Goal: Task Accomplishment & Management: Manage account settings

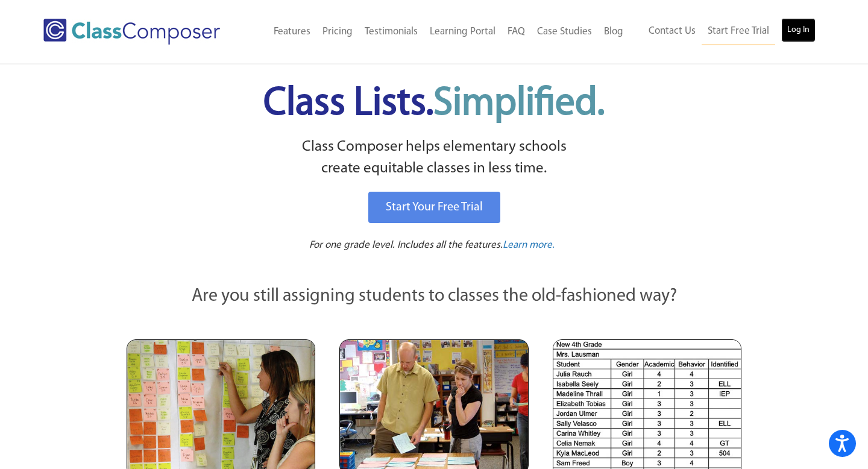
click at [797, 28] on link "Log In" at bounding box center [798, 30] width 34 height 24
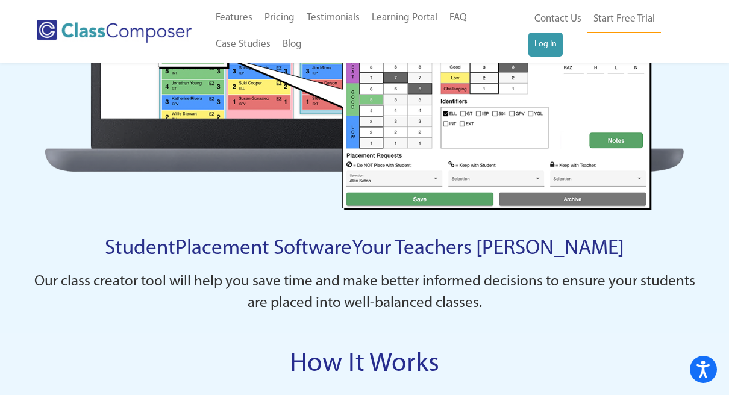
scroll to position [807, 0]
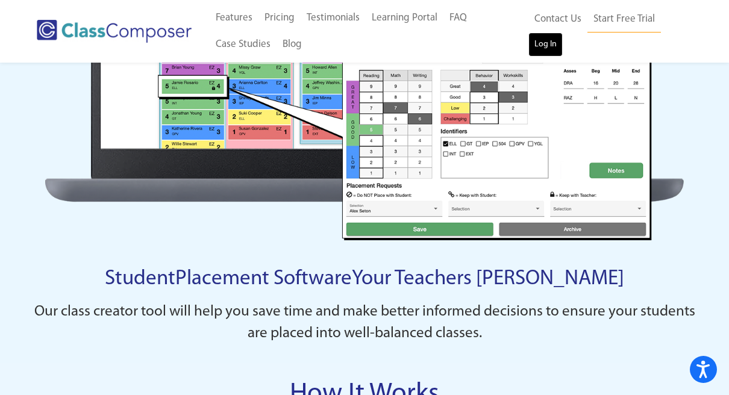
click at [547, 39] on link "Log In" at bounding box center [546, 45] width 34 height 24
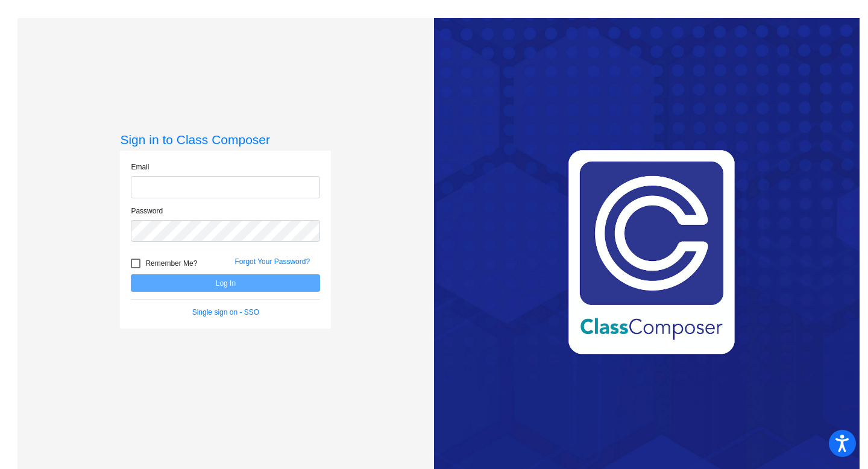
type input "soraya.perez-vargas@trusd.net"
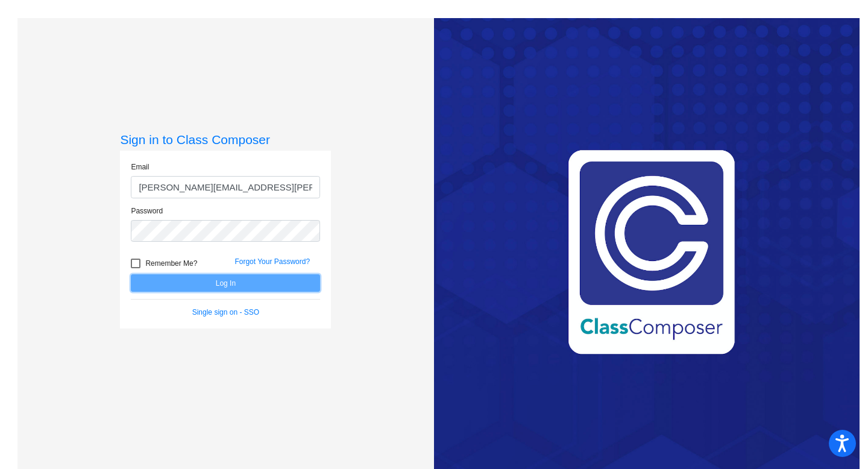
click at [248, 286] on button "Log In" at bounding box center [225, 282] width 189 height 17
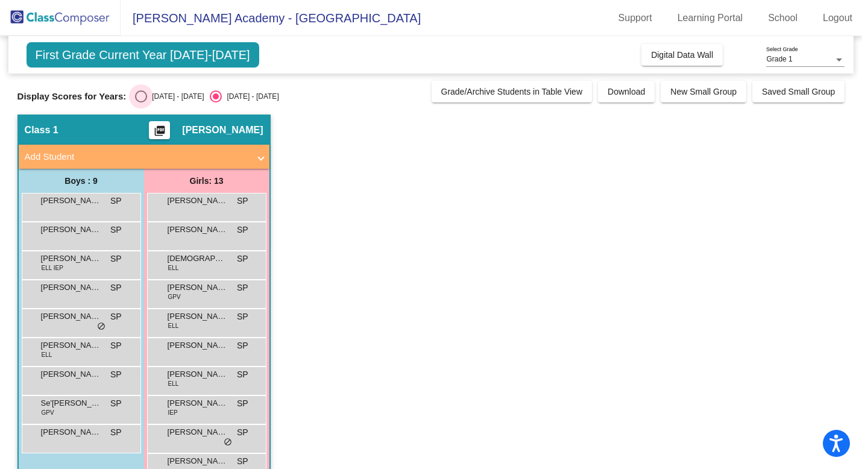
click at [141, 94] on div "Select an option" at bounding box center [141, 96] width 12 height 12
click at [141, 102] on input "2024 - 2025" at bounding box center [140, 102] width 1 height 1
radio input "true"
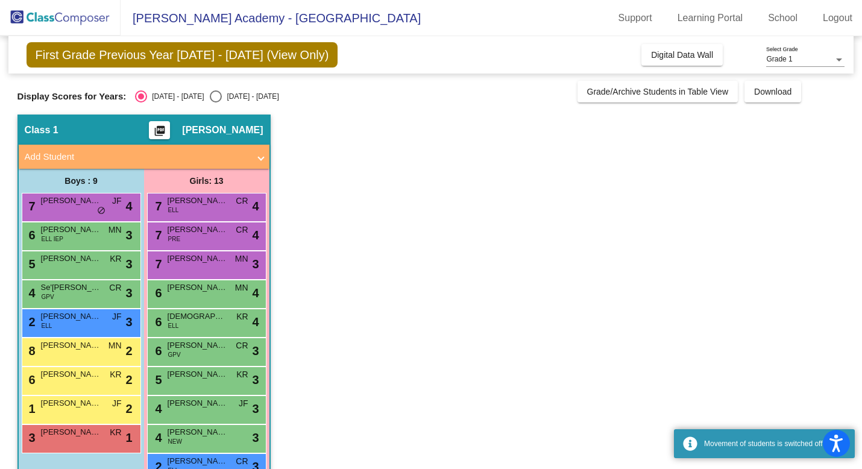
click at [143, 60] on span "First Grade Previous Year 2024 - 2025 (View Only)" at bounding box center [183, 54] width 312 height 25
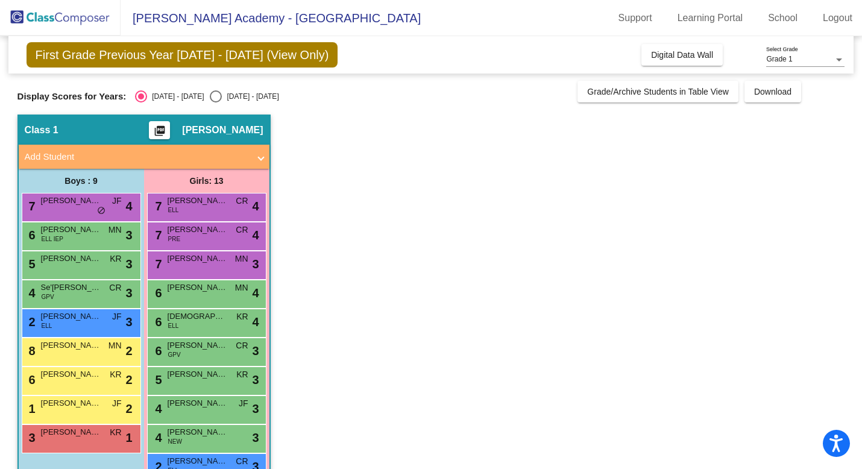
click at [298, 45] on span "First Grade Previous Year 2024 - 2025 (View Only)" at bounding box center [183, 54] width 312 height 25
click at [774, 55] on div "Grade 1 Select Grade" at bounding box center [805, 56] width 78 height 20
click at [740, 51] on div at bounding box center [431, 234] width 862 height 469
click at [254, 52] on span "First Grade Previous Year 2024 - 2025 (View Only)" at bounding box center [183, 54] width 312 height 25
click at [212, 90] on div "Display Scores for Years: 2024 - 2025 2025 - 2026 Grade/Archive Students in Tab…" at bounding box center [430, 92] width 827 height 22
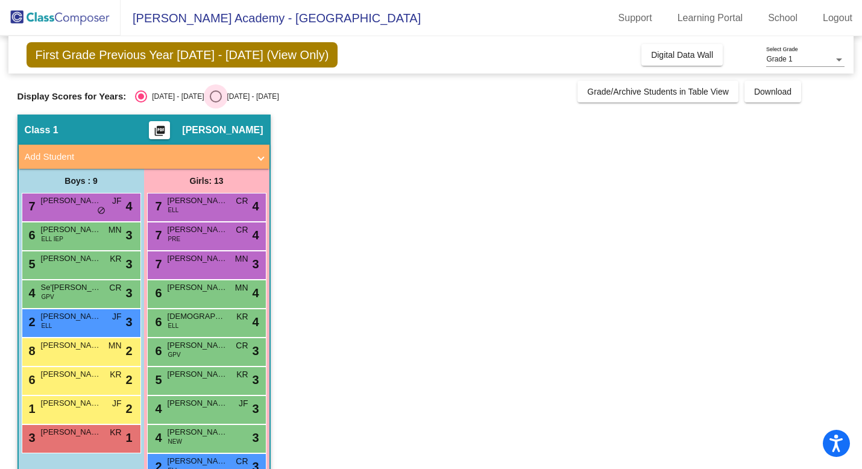
click at [210, 97] on div "Select an option" at bounding box center [216, 96] width 12 height 12
click at [215, 102] on input "2025 - 2026" at bounding box center [215, 102] width 1 height 1
radio input "true"
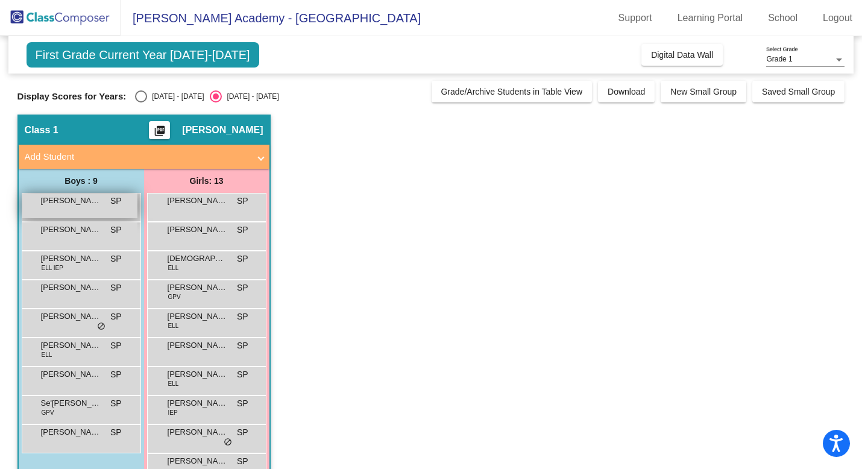
click at [111, 199] on span "SP" at bounding box center [115, 201] width 11 height 13
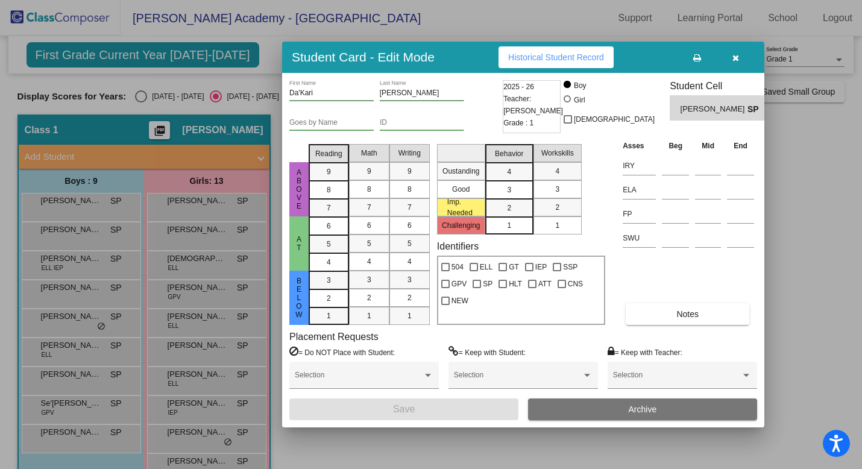
click at [593, 60] on span "Historical Student Record" at bounding box center [556, 57] width 96 height 10
click at [734, 61] on icon "button" at bounding box center [735, 58] width 7 height 8
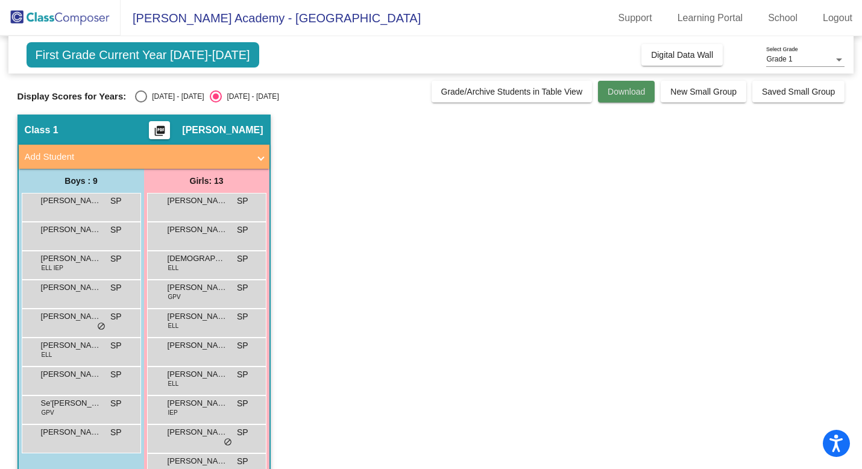
click at [619, 94] on span "Download" at bounding box center [625, 92] width 37 height 10
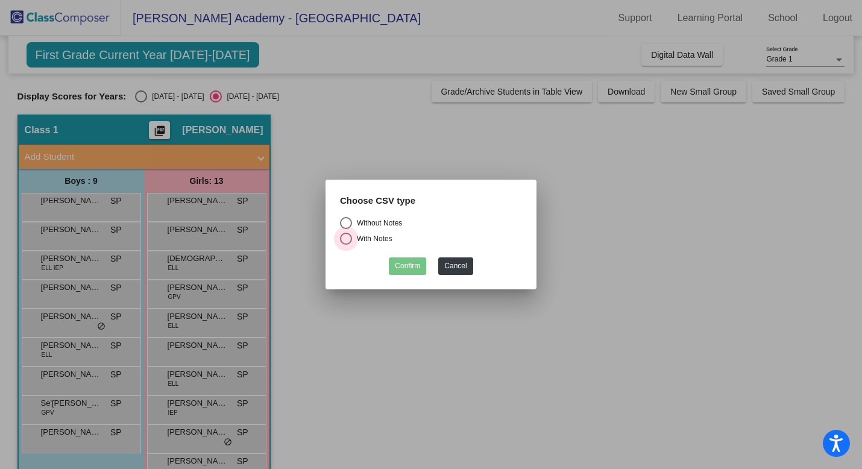
click at [361, 240] on div "With Notes" at bounding box center [372, 238] width 40 height 11
click at [346, 245] on input "With Notes" at bounding box center [345, 245] width 1 height 1
radio input "true"
click at [406, 265] on button "Confirm" at bounding box center [407, 265] width 37 height 17
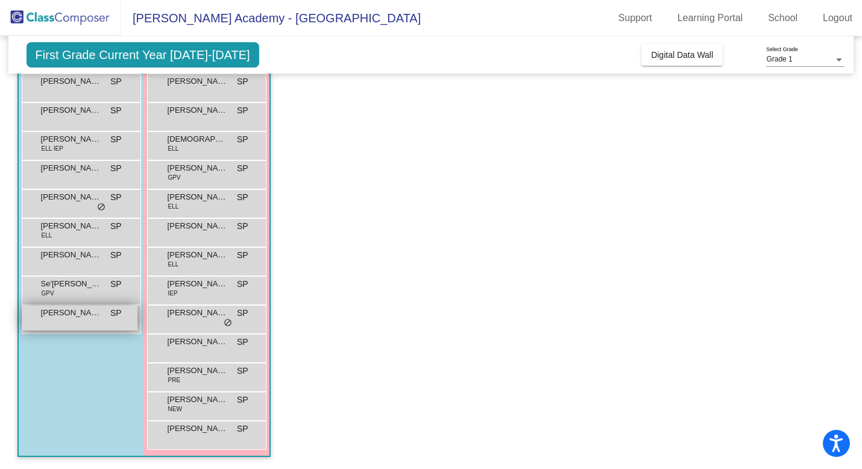
scroll to position [98, 0]
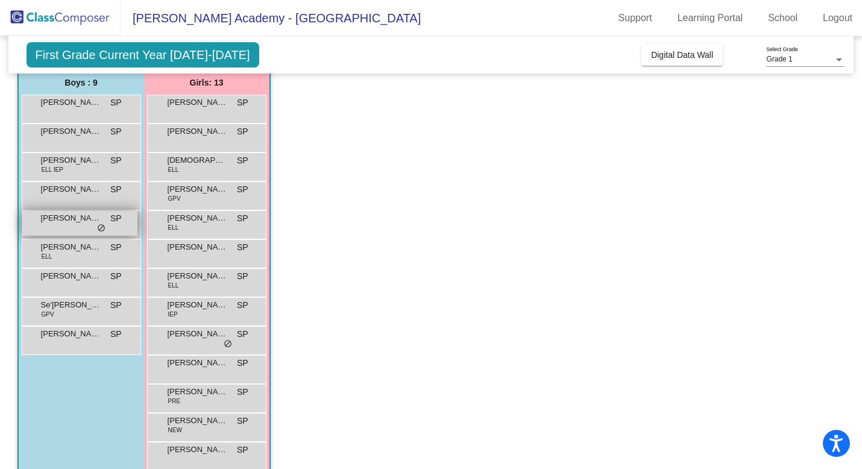
click at [101, 228] on span "do_not_disturb_alt" at bounding box center [101, 229] width 8 height 10
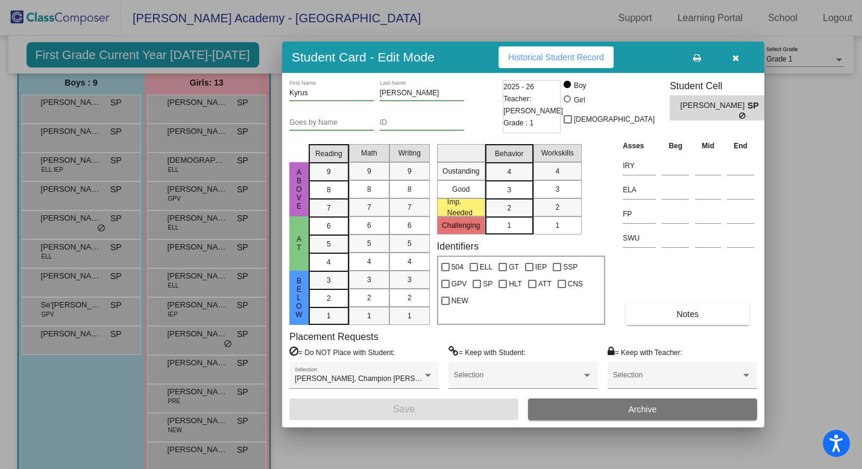
click at [739, 54] on button "button" at bounding box center [735, 57] width 39 height 22
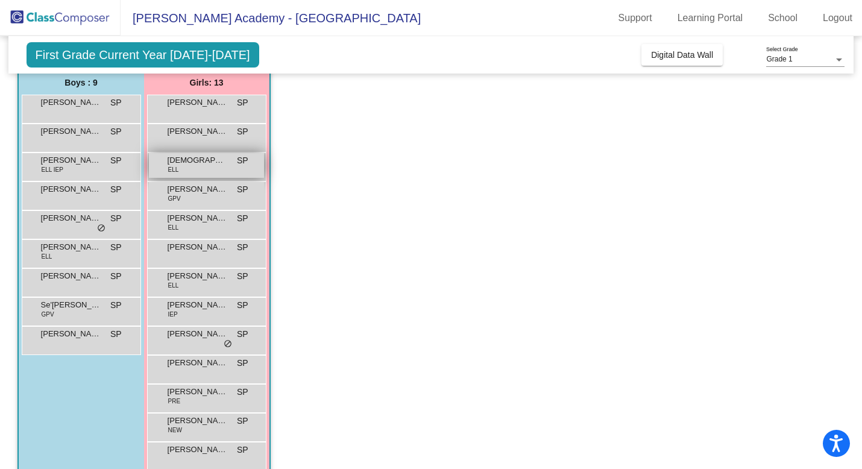
scroll to position [0, 0]
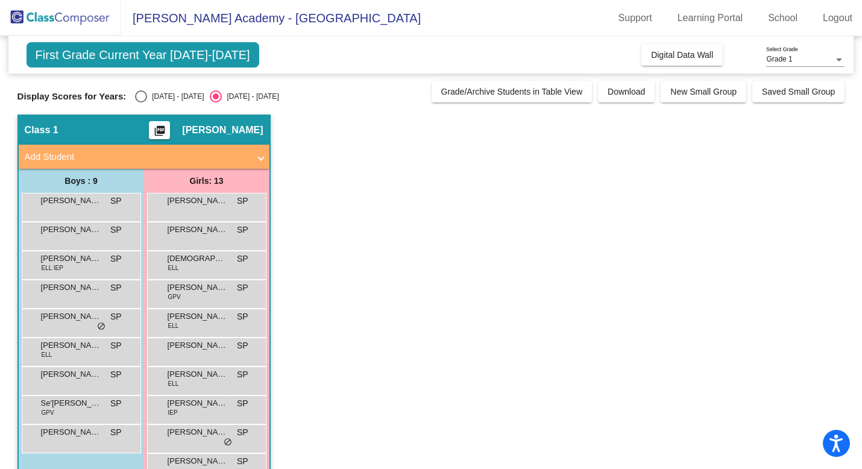
click at [111, 58] on span "First Grade Current Year 2025-2026" at bounding box center [143, 54] width 233 height 25
click at [830, 67] on div "Grade 1 Select Grade" at bounding box center [805, 61] width 78 height 30
click at [822, 54] on div at bounding box center [822, 54] width 0 height 0
click at [836, 56] on div at bounding box center [838, 59] width 11 height 8
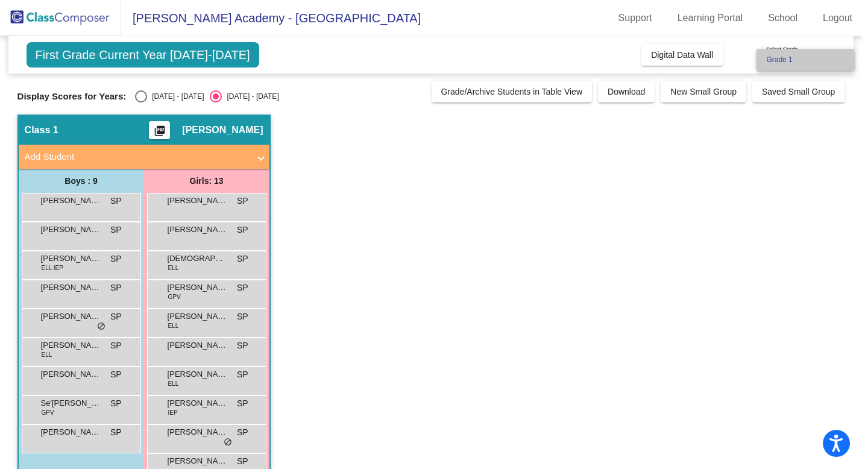
click at [826, 60] on span "Grade 1" at bounding box center [805, 60] width 78 height 22
click at [802, 60] on div "Grade 1" at bounding box center [799, 59] width 67 height 8
click at [665, 59] on div at bounding box center [431, 234] width 862 height 469
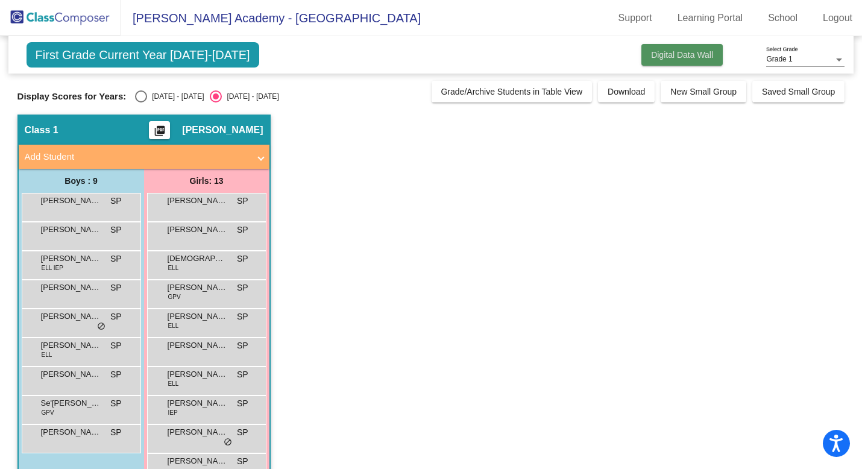
click at [662, 49] on button "Digital Data Wall" at bounding box center [681, 55] width 81 height 22
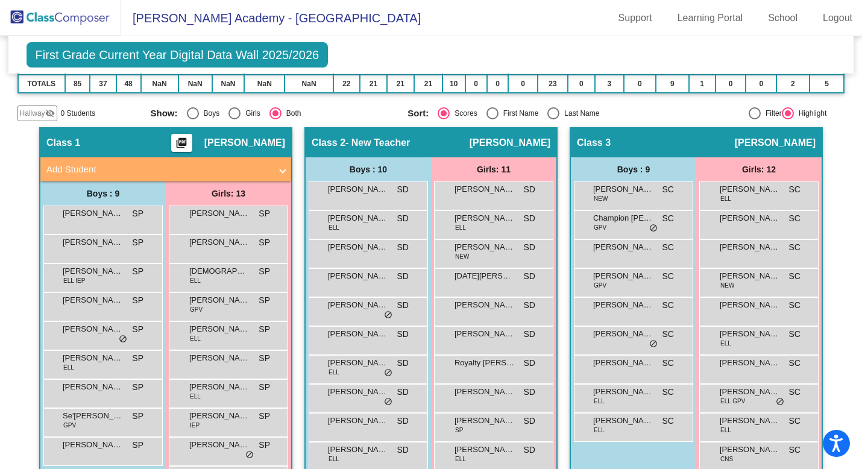
scroll to position [210, 0]
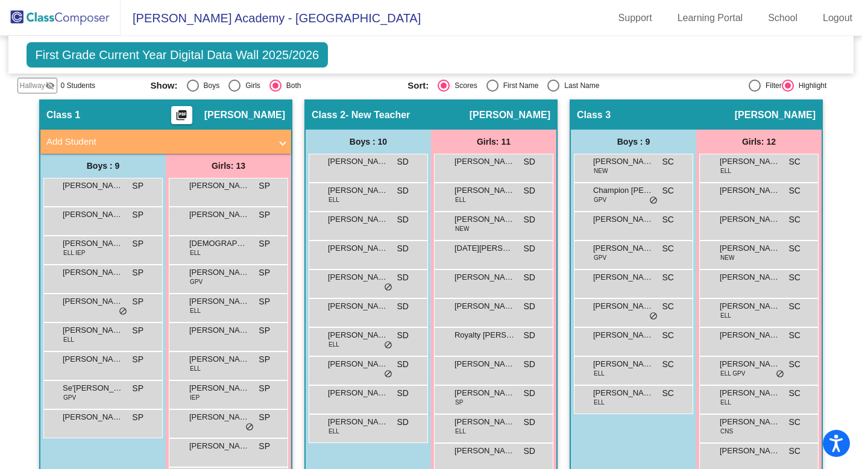
click at [41, 87] on span "Hallway" at bounding box center [32, 85] width 25 height 11
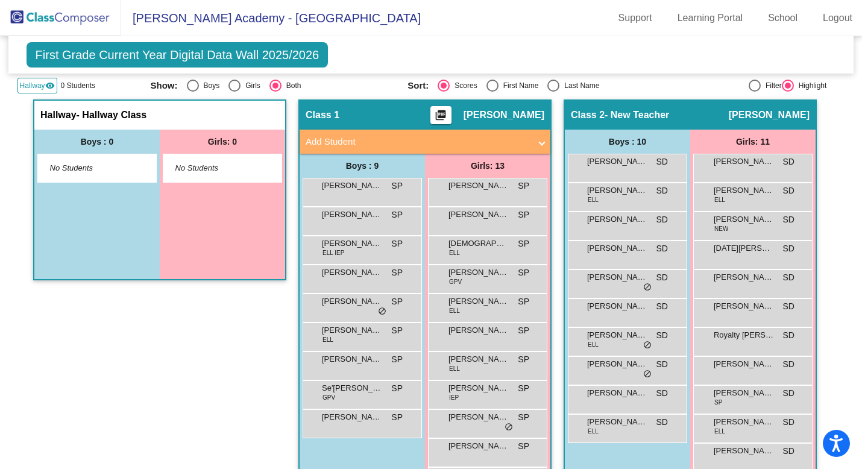
click at [42, 87] on span "Hallway" at bounding box center [32, 85] width 25 height 11
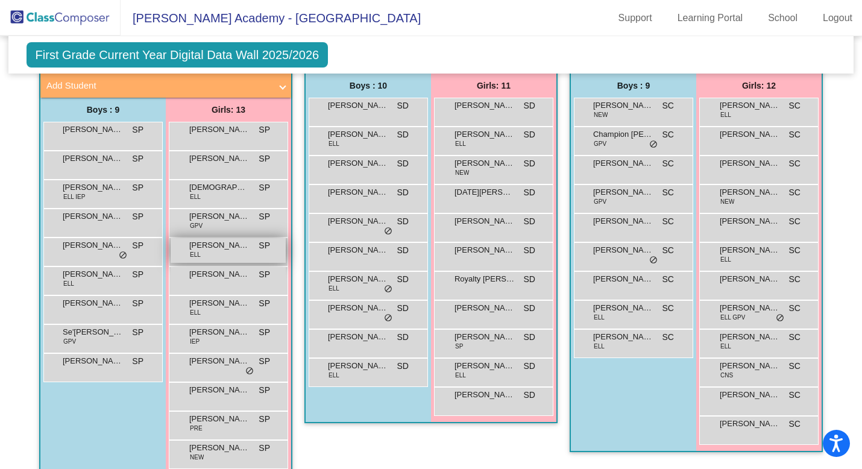
scroll to position [289, 0]
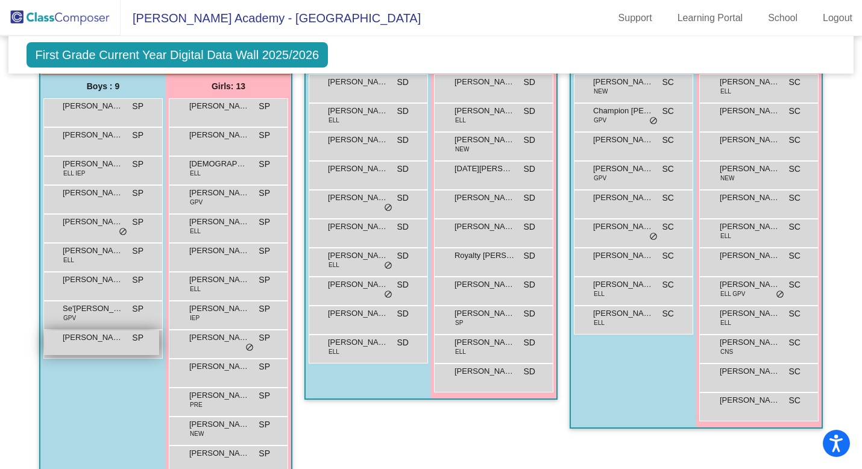
click at [107, 342] on span "Zayvion Ellis" at bounding box center [93, 337] width 60 height 12
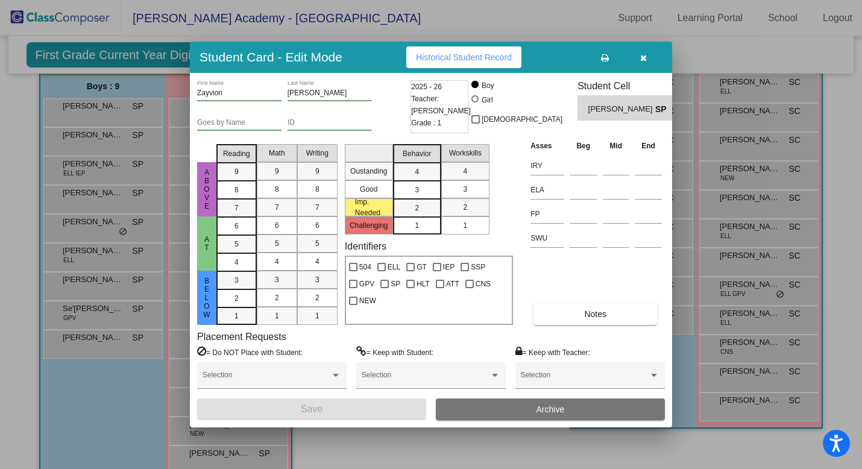
click at [163, 403] on div at bounding box center [431, 234] width 862 height 469
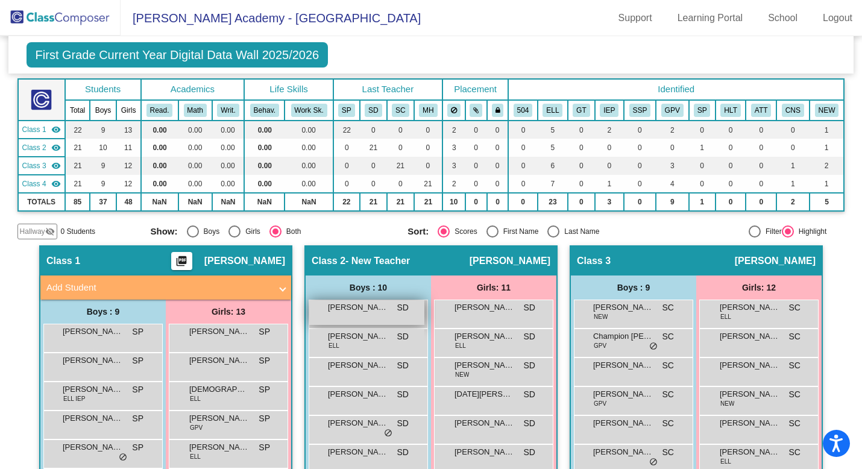
scroll to position [64, 0]
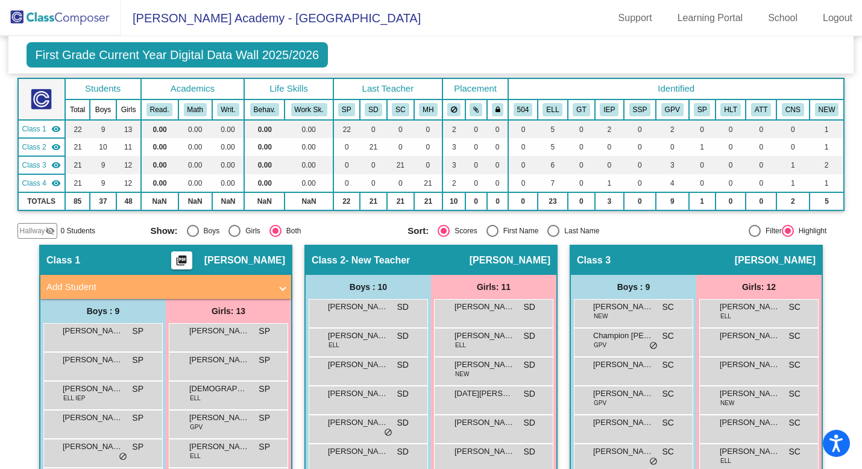
click at [210, 52] on span "First Grade Current Year Digital Data Wall 2025/2026" at bounding box center [178, 54] width 302 height 25
click at [165, 60] on span "First Grade Current Year Digital Data Wall 2025/2026" at bounding box center [178, 54] width 302 height 25
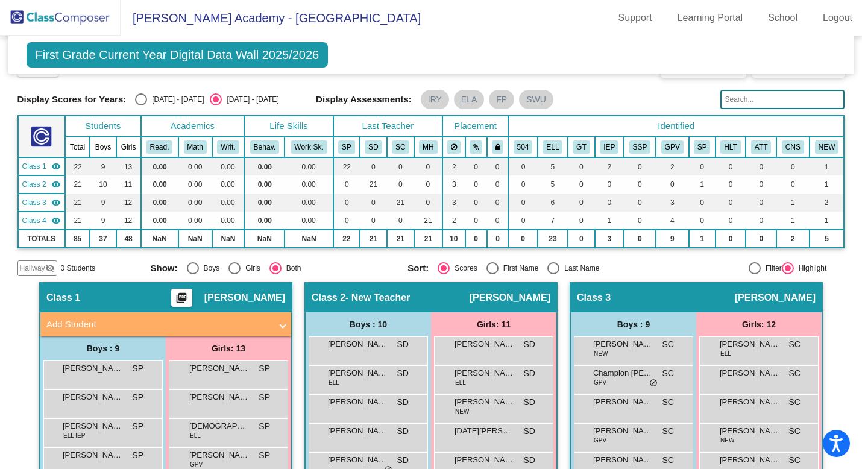
scroll to position [0, 0]
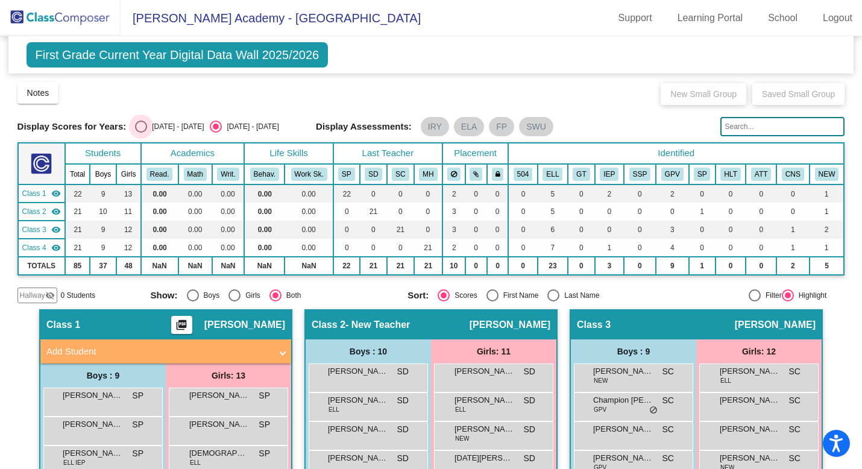
click at [145, 125] on div "Select an option" at bounding box center [141, 127] width 12 height 12
click at [141, 133] on input "2024 - 2025" at bounding box center [140, 133] width 1 height 1
radio input "true"
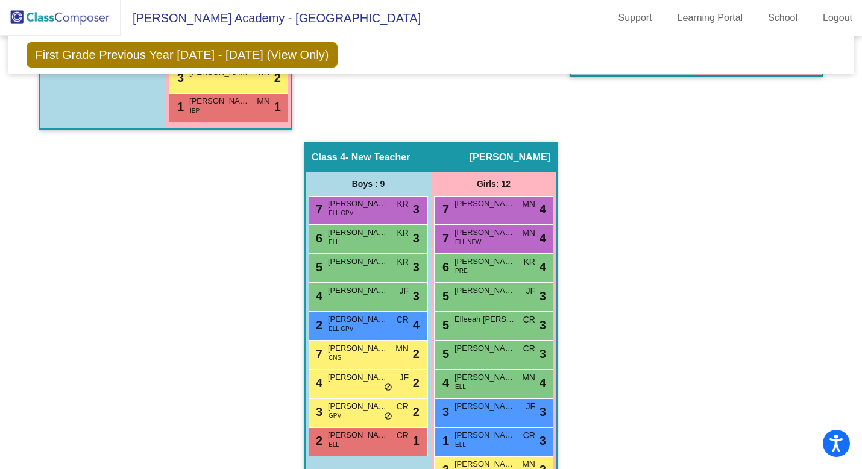
scroll to position [638, 0]
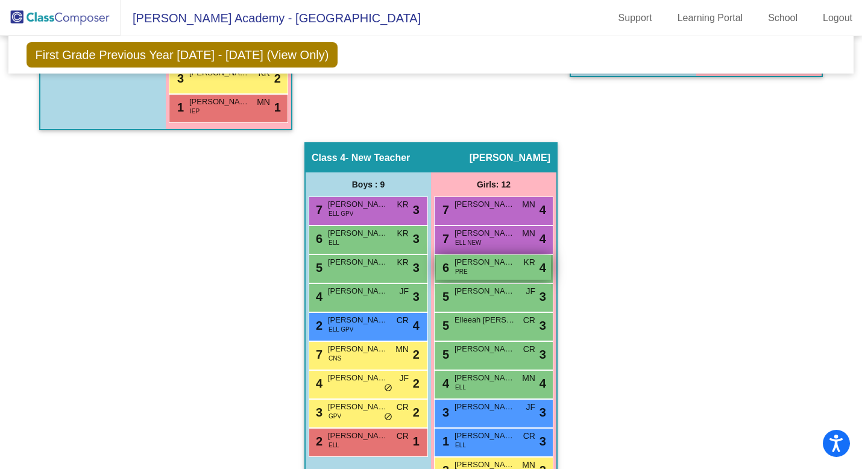
click at [459, 270] on span "PRE" at bounding box center [461, 271] width 13 height 9
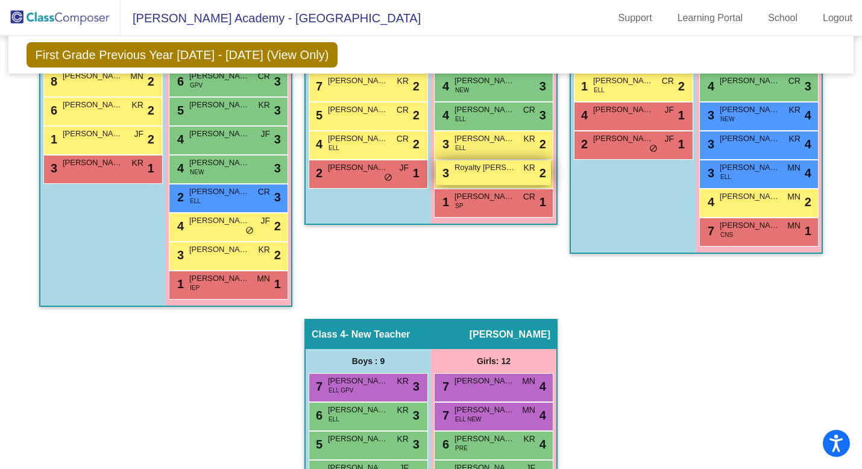
scroll to position [407, 0]
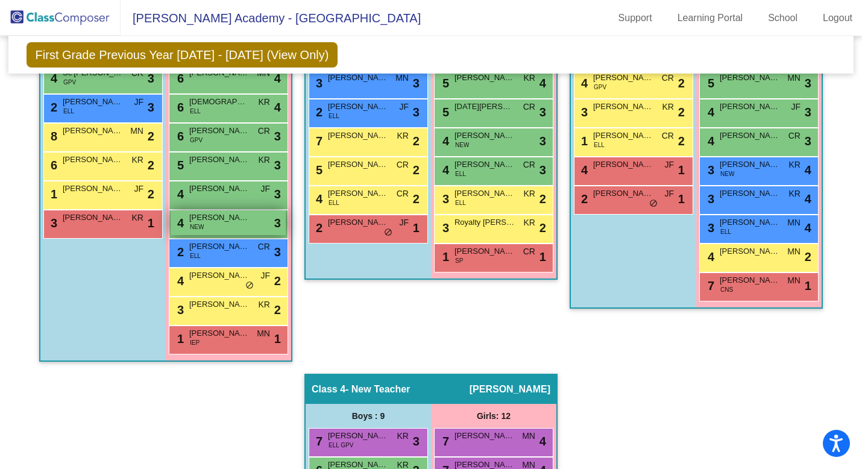
click at [227, 212] on span "Neha Habib" at bounding box center [219, 218] width 60 height 12
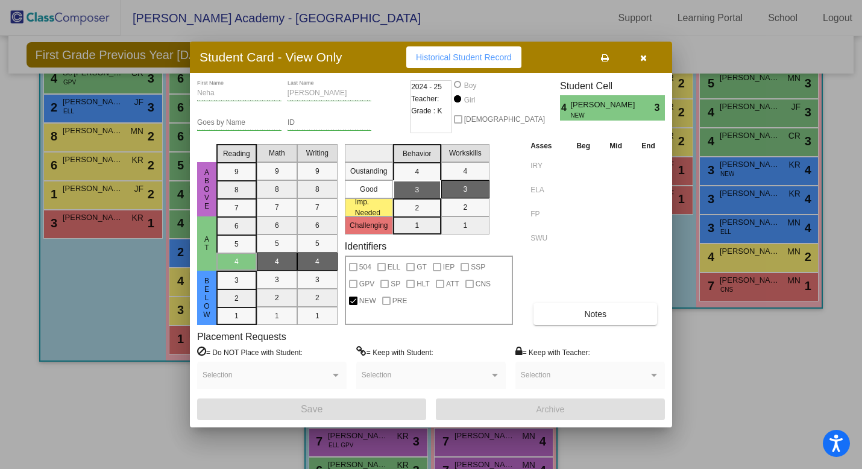
click at [646, 61] on icon "button" at bounding box center [643, 58] width 7 height 8
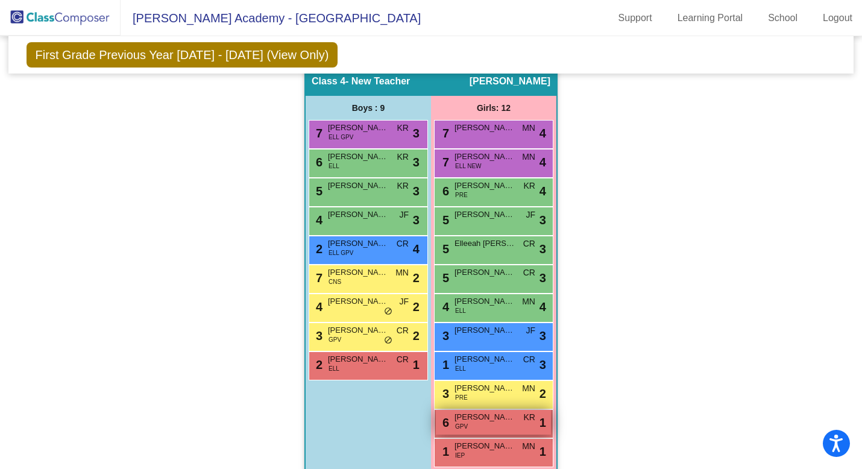
scroll to position [732, 0]
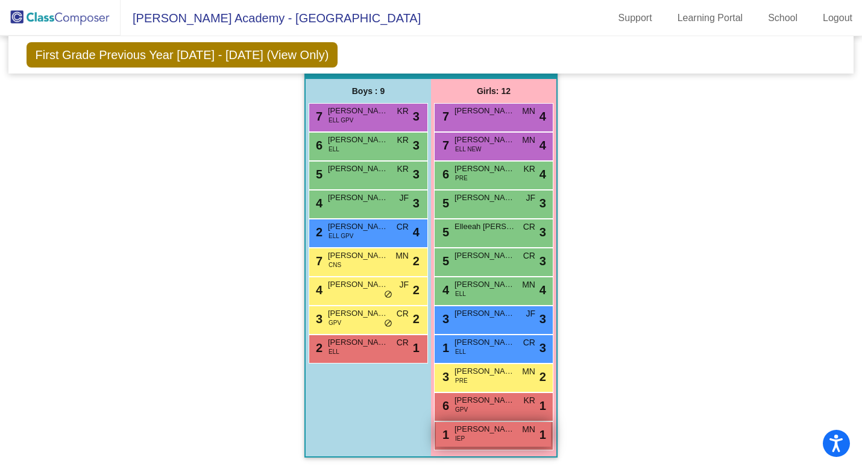
click at [483, 435] on div "1 Aylinn Ascencio Richert IEP MN lock do_not_disturb_alt 1" at bounding box center [493, 434] width 115 height 25
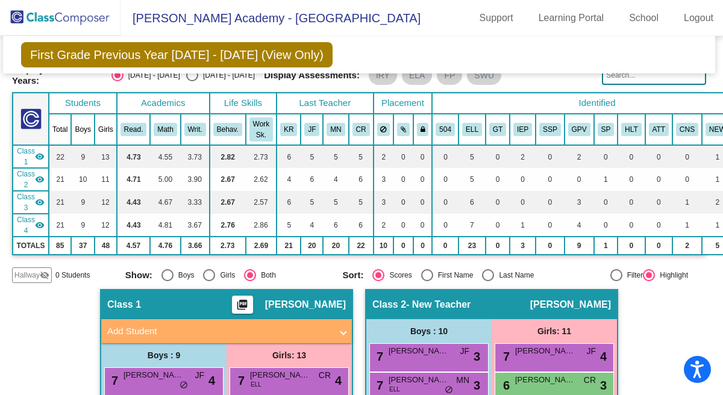
scroll to position [0, 2]
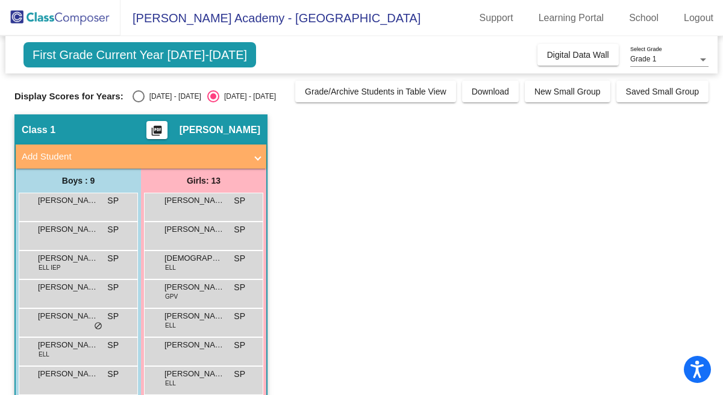
click at [166, 94] on div "2024 - 2025" at bounding box center [173, 96] width 57 height 11
click at [139, 102] on input "2024 - 2025" at bounding box center [138, 102] width 1 height 1
radio input "true"
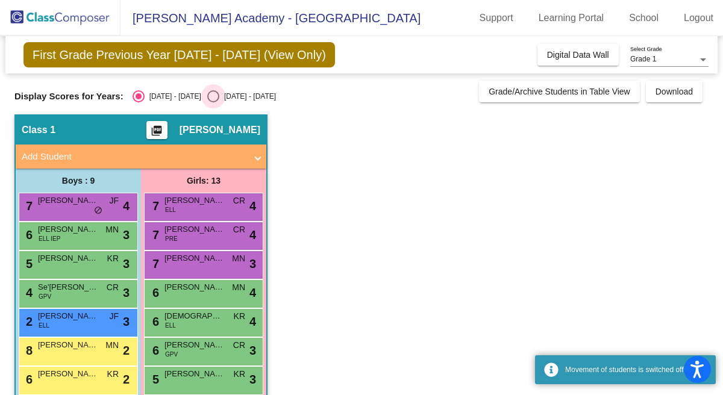
click at [219, 98] on div "2025 - 2026" at bounding box center [247, 96] width 57 height 11
click at [213, 102] on input "2025 - 2026" at bounding box center [213, 102] width 1 height 1
radio input "true"
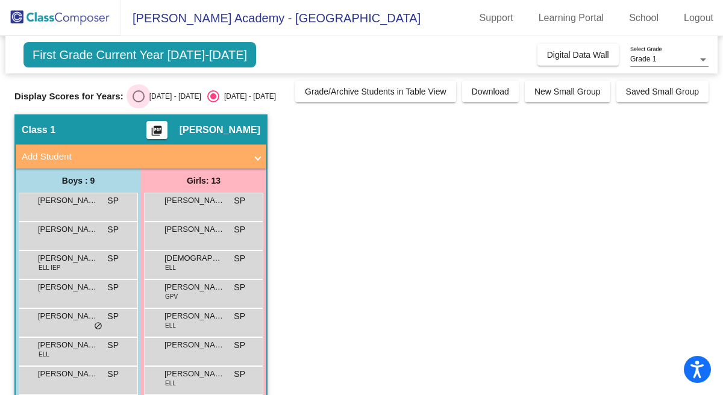
click at [164, 102] on label "2024 - 2025" at bounding box center [167, 96] width 69 height 12
click at [139, 102] on input "2024 - 2025" at bounding box center [138, 102] width 1 height 1
radio input "true"
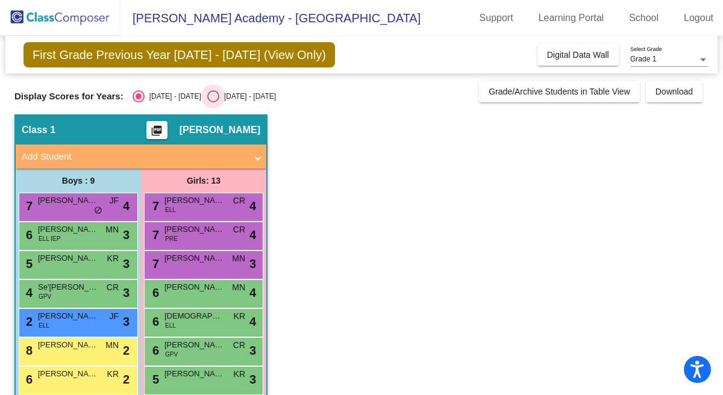
click at [207, 96] on div "Select an option" at bounding box center [213, 96] width 12 height 12
click at [213, 102] on input "2025 - 2026" at bounding box center [213, 102] width 1 height 1
radio input "true"
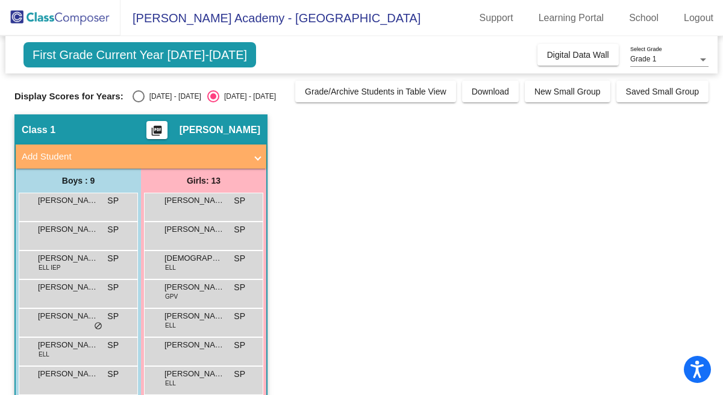
click at [132, 64] on span "First Grade Current Year 2025-2026" at bounding box center [140, 54] width 233 height 25
click at [131, 54] on span "First Grade Current Year 2025-2026" at bounding box center [140, 54] width 233 height 25
click at [148, 36] on div "First Grade Current Year 2025-2026 Add, Move, or Retain Students Off On Incomin…" at bounding box center [361, 312] width 694 height 552
click at [149, 16] on span "Smythe Academy - Soraya" at bounding box center [271, 17] width 300 height 19
click at [139, 98] on div "Select an option" at bounding box center [139, 96] width 12 height 12
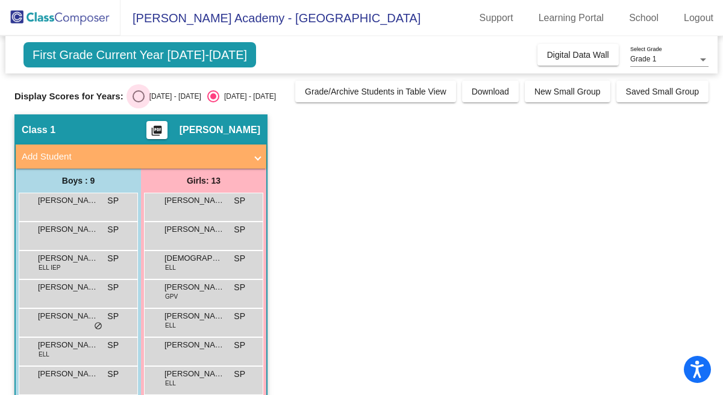
click at [139, 102] on input "2024 - 2025" at bounding box center [138, 102] width 1 height 1
radio input "true"
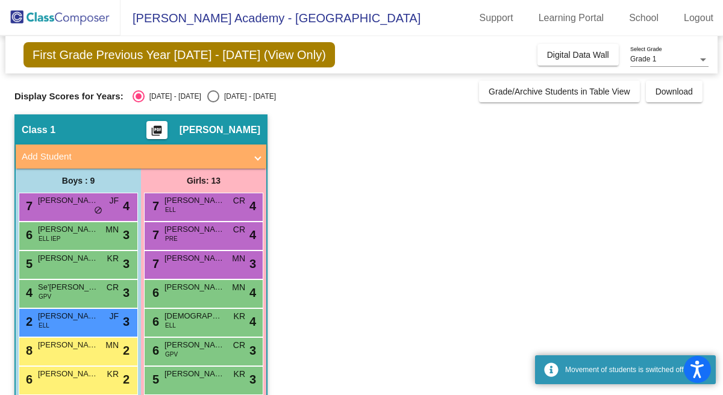
click at [173, 56] on span "First Grade Previous Year 2024 - 2025 (View Only)" at bounding box center [180, 54] width 312 height 25
click at [33, 18] on img at bounding box center [60, 18] width 121 height 36
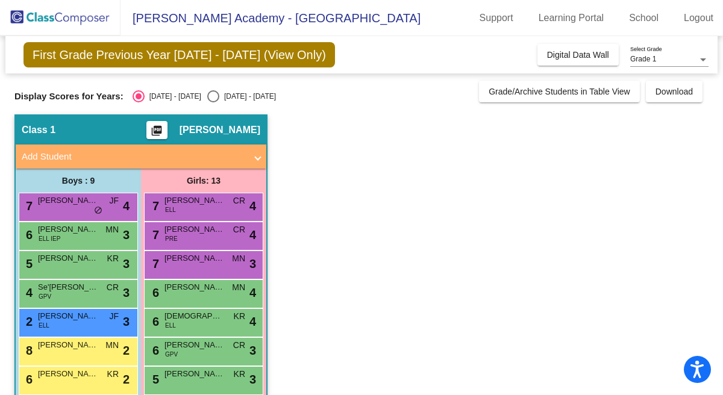
click at [54, 19] on img at bounding box center [60, 18] width 121 height 36
click at [601, 55] on span "Digital Data Wall" at bounding box center [578, 55] width 62 height 10
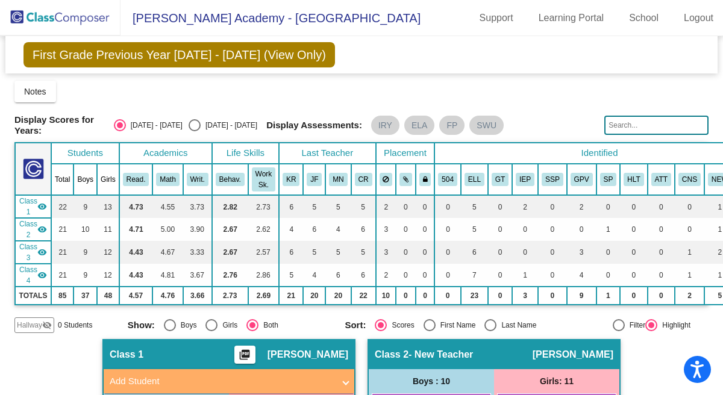
click at [165, 52] on span "First Grade Previous Year 2024 - 2025 (View Only)" at bounding box center [180, 54] width 312 height 25
click at [633, 27] on link "School" at bounding box center [644, 17] width 49 height 19
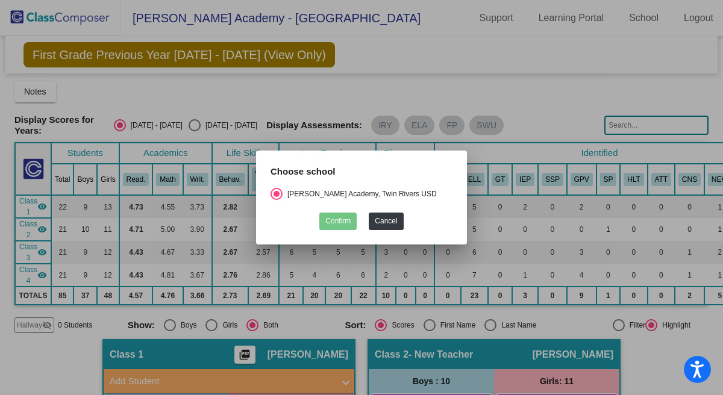
click at [635, 64] on div at bounding box center [361, 197] width 723 height 395
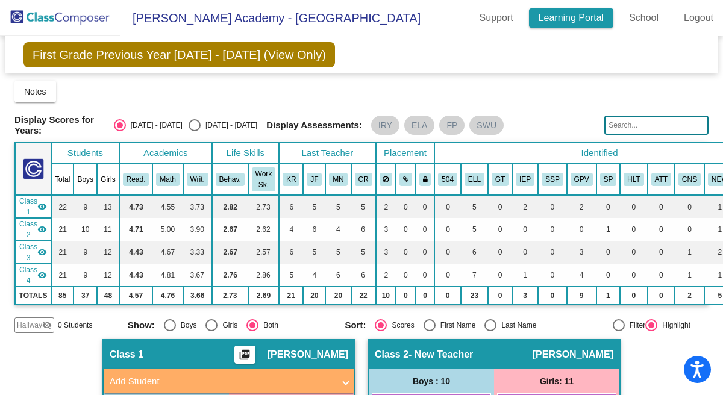
click at [583, 24] on link "Learning Portal" at bounding box center [571, 17] width 85 height 19
click at [114, 60] on span "First Grade Previous Year 2024 - 2025 (View Only)" at bounding box center [180, 54] width 312 height 25
click at [114, 59] on span "First Grade Previous Year 2024 - 2025 (View Only)" at bounding box center [180, 54] width 312 height 25
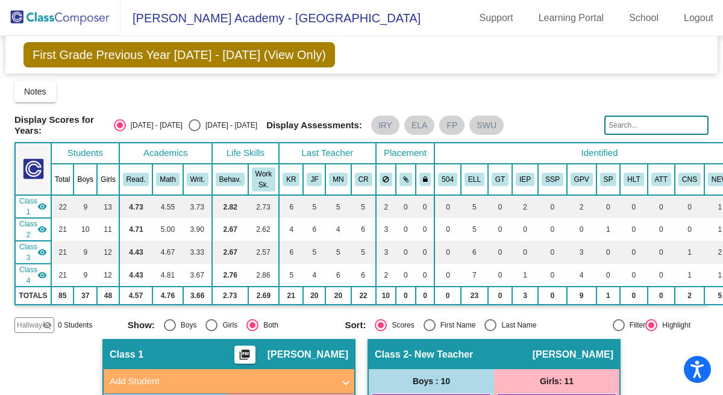
click at [130, 51] on span "First Grade Previous Year 2024 - 2025 (View Only)" at bounding box center [180, 54] width 312 height 25
click at [133, 64] on span "First Grade Previous Year 2024 - 2025 (View Only)" at bounding box center [180, 54] width 312 height 25
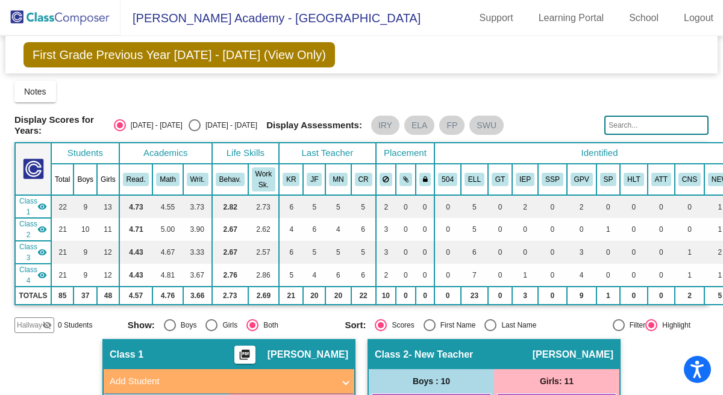
click at [133, 64] on span "First Grade Previous Year 2024 - 2025 (View Only)" at bounding box center [180, 54] width 312 height 25
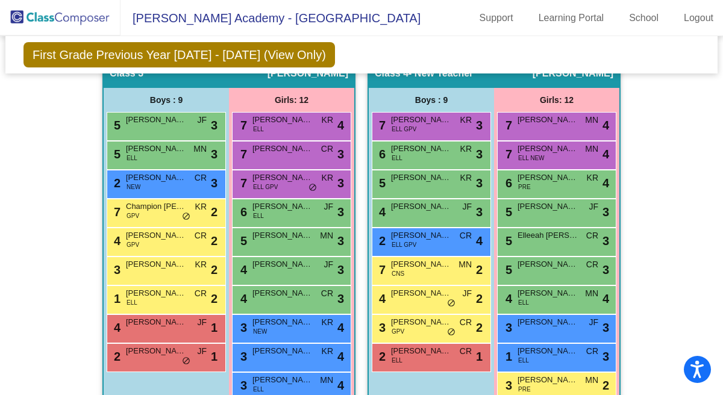
click at [78, 231] on div "Hallway - Hallway Class picture_as_pdf Add Student First Name Last Name Student…" at bounding box center [361, 31] width 694 height 894
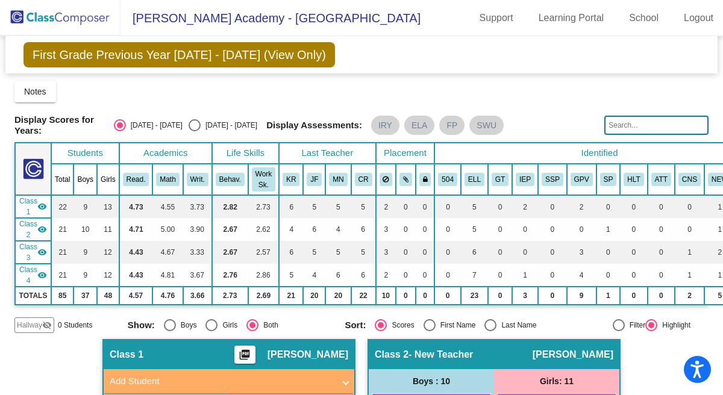
click at [95, 25] on img at bounding box center [60, 18] width 121 height 36
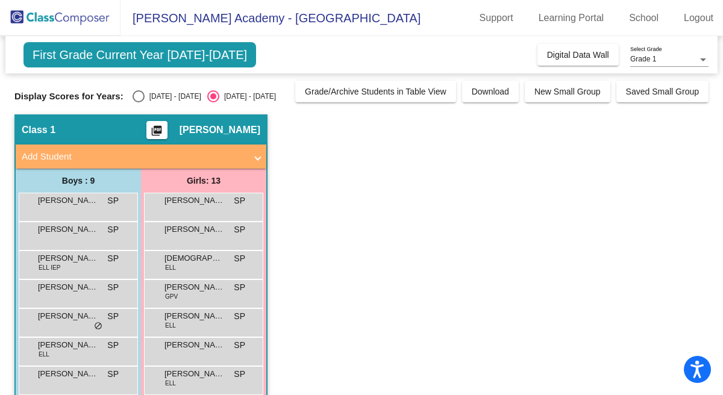
click at [139, 96] on div "Select an option" at bounding box center [139, 96] width 12 height 12
click at [139, 102] on input "2024 - 2025" at bounding box center [138, 102] width 1 height 1
radio input "true"
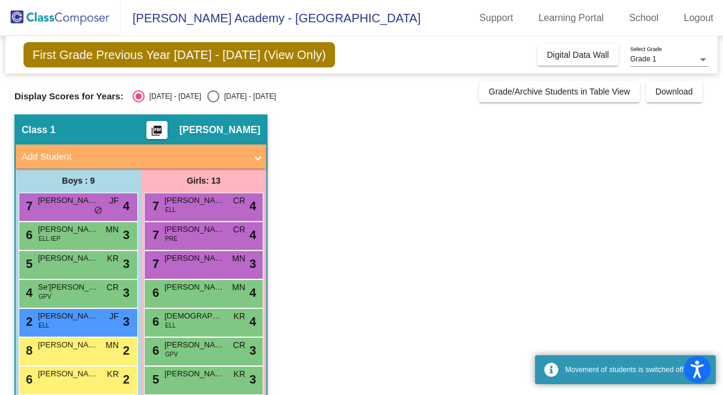
click at [152, 128] on div "Class 1 picture_as_pdf Soraya Perez-Vargas" at bounding box center [141, 130] width 251 height 29
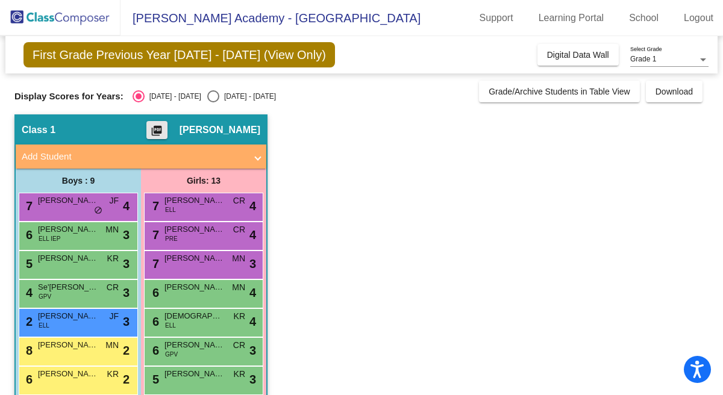
click at [149, 133] on mat-icon "picture_as_pdf" at bounding box center [156, 133] width 14 height 17
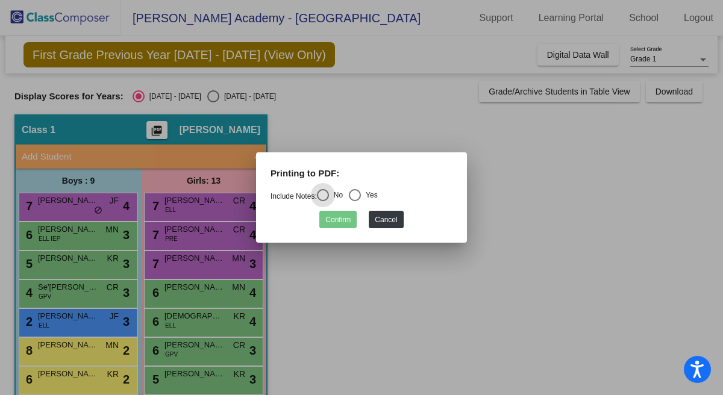
click at [390, 209] on div "Confirm Cancel" at bounding box center [362, 217] width 182 height 24
click at [391, 219] on button "Cancel" at bounding box center [386, 219] width 34 height 17
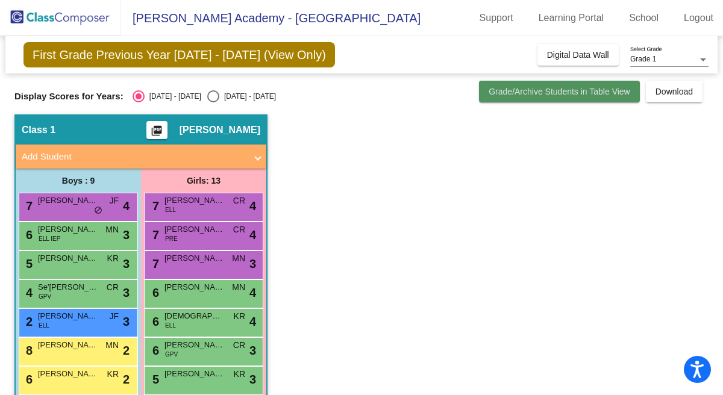
click at [516, 95] on span "Grade/Archive Students in Table View" at bounding box center [560, 92] width 142 height 10
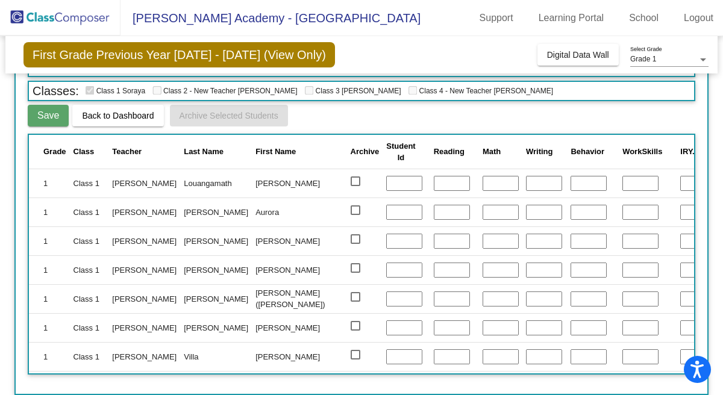
click at [102, 118] on span "Back to Dashboard" at bounding box center [118, 116] width 72 height 10
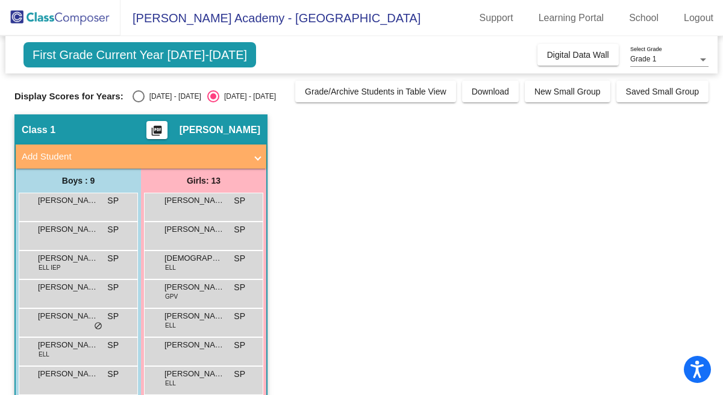
click at [117, 49] on span "First Grade Current Year 2025-2026" at bounding box center [140, 54] width 233 height 25
click at [117, 58] on span "First Grade Current Year 2025-2026" at bounding box center [140, 54] width 233 height 25
click at [139, 93] on div "Select an option" at bounding box center [139, 96] width 12 height 12
click at [139, 102] on input "2024 - 2025" at bounding box center [138, 102] width 1 height 1
radio input "true"
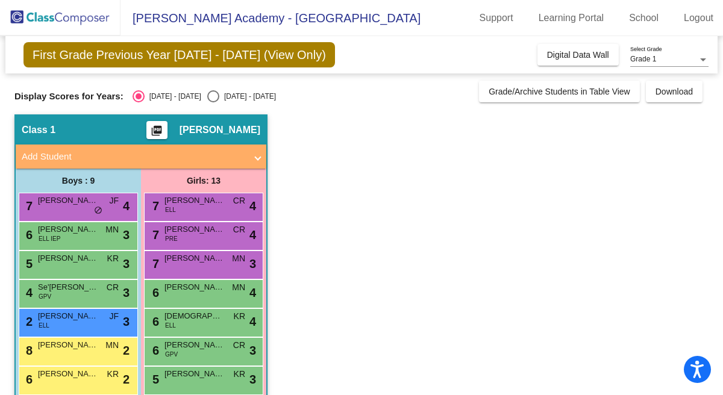
click at [160, 55] on span "First Grade Previous Year 2024 - 2025 (View Only)" at bounding box center [180, 54] width 312 height 25
click at [638, 55] on div "Grade 1 Select Grade" at bounding box center [669, 56] width 78 height 20
click at [638, 55] on span "Grade 1" at bounding box center [669, 60] width 78 height 22
click at [573, 59] on span "Digital Data Wall" at bounding box center [578, 55] width 62 height 10
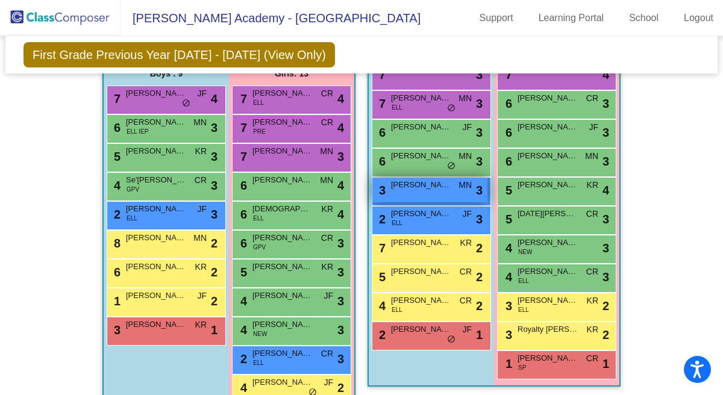
scroll to position [333, 0]
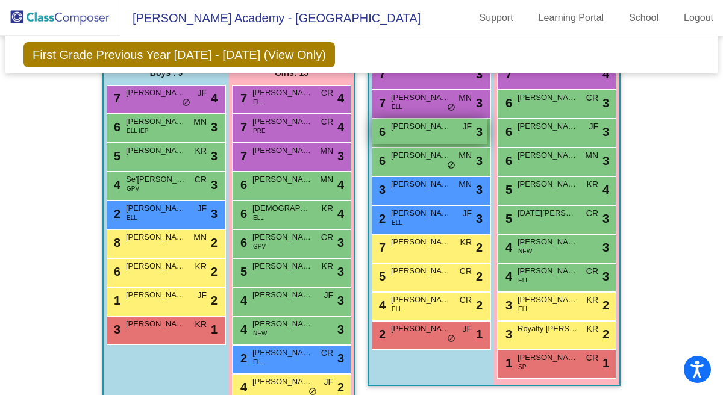
click at [419, 127] on span "Arsin Mohseni" at bounding box center [421, 127] width 60 height 12
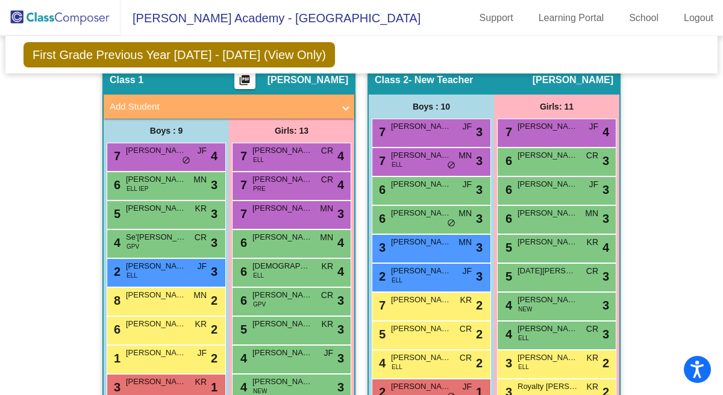
scroll to position [271, 0]
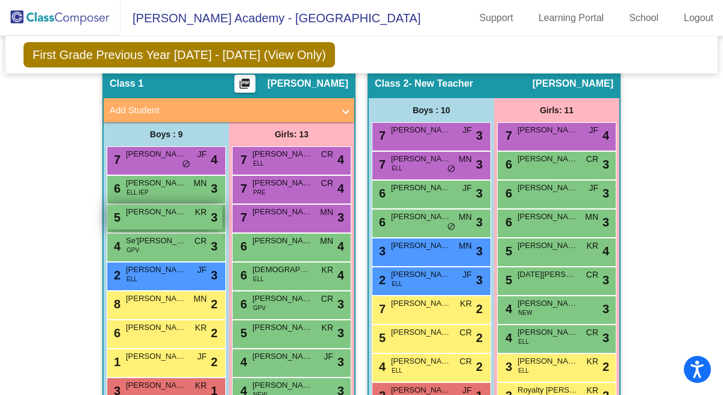
click at [183, 212] on span "Gilbert Villalobos" at bounding box center [156, 212] width 60 height 12
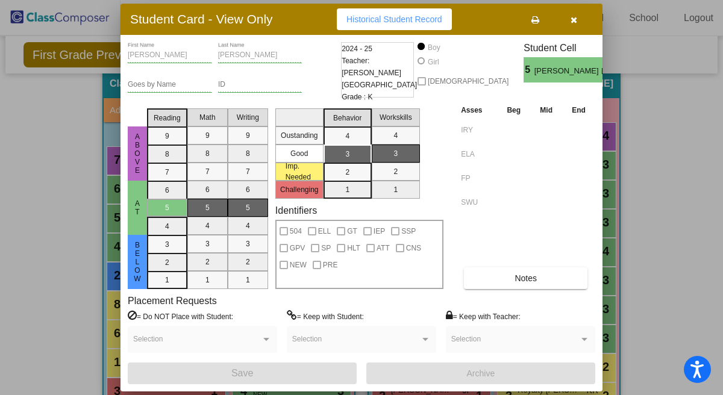
click at [38, 309] on div at bounding box center [361, 197] width 723 height 395
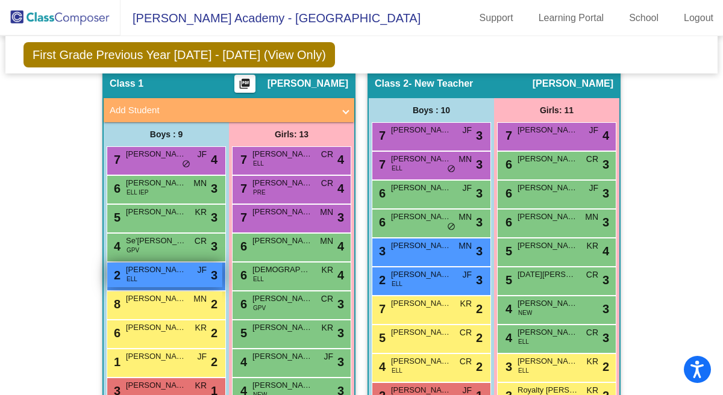
click at [152, 279] on div "2 Leonardo Cervantes Reynoso ELL JF lock do_not_disturb_alt 3" at bounding box center [164, 275] width 115 height 25
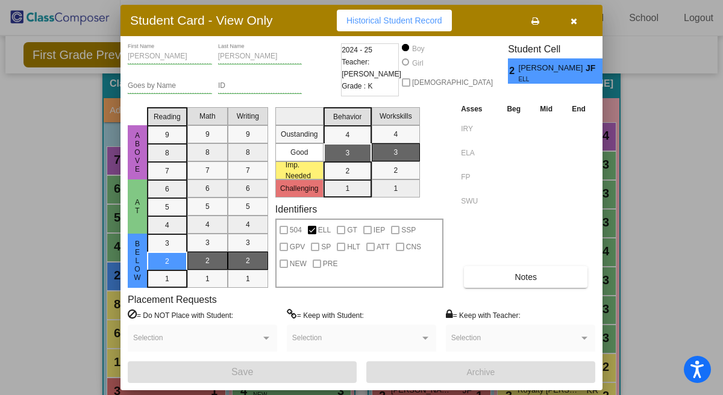
click at [54, 257] on div at bounding box center [361, 197] width 723 height 395
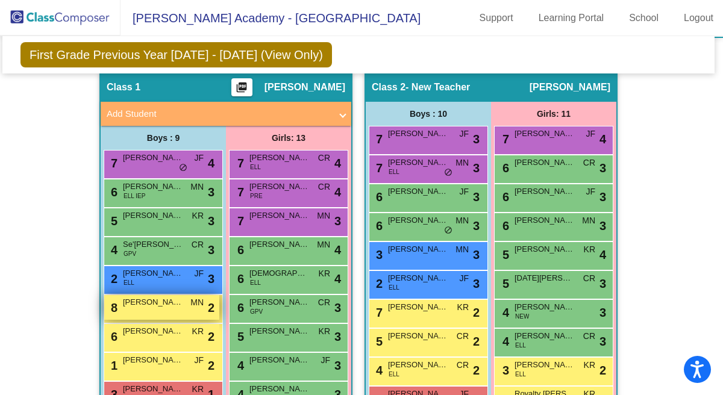
scroll to position [261, 3]
